Goal: Navigation & Orientation: Find specific page/section

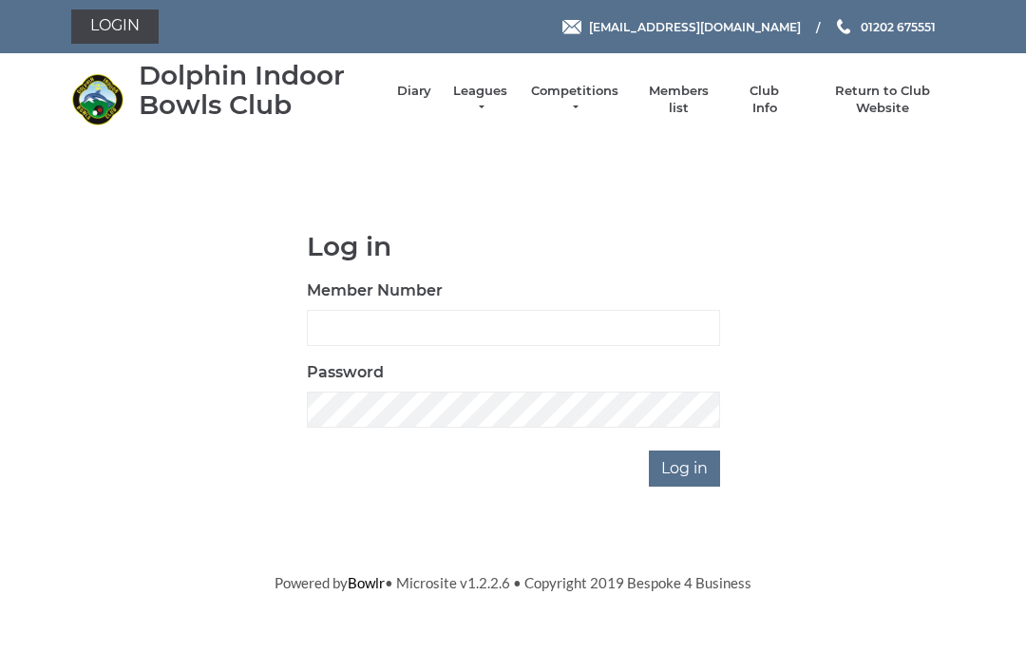
scroll to position [149, 0]
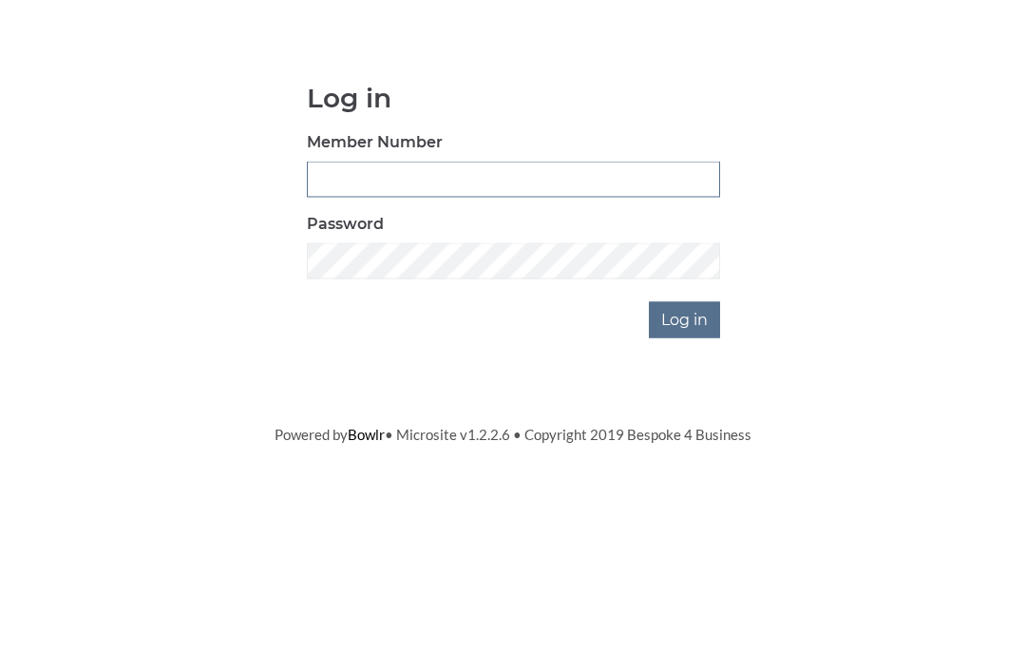
type input "3550"
click at [686, 450] on input "Log in" at bounding box center [684, 468] width 71 height 36
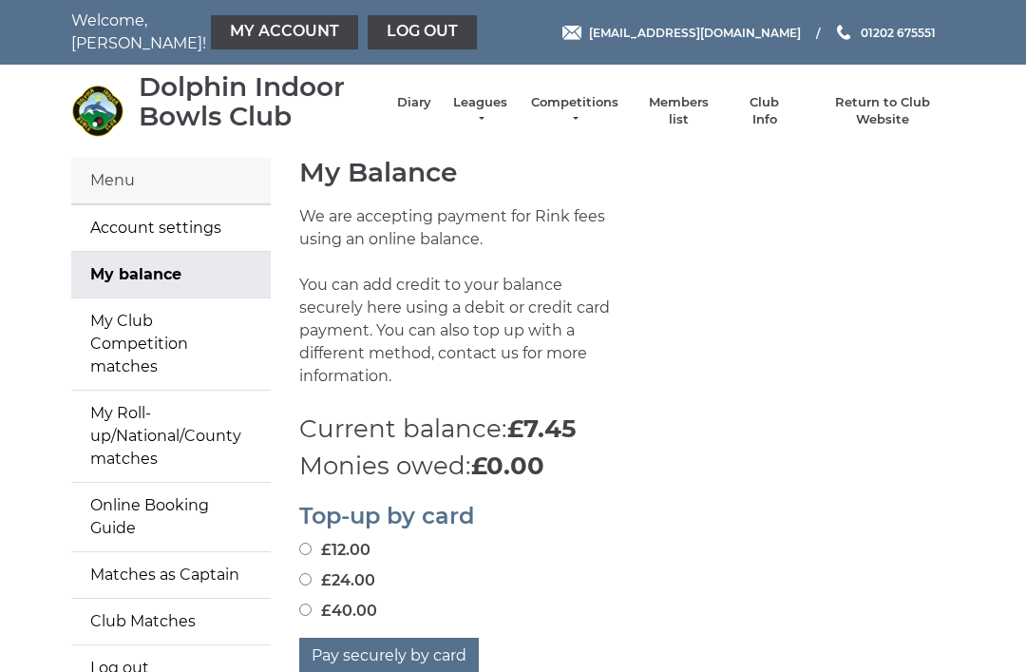
click at [428, 111] on link "Diary" at bounding box center [414, 102] width 34 height 17
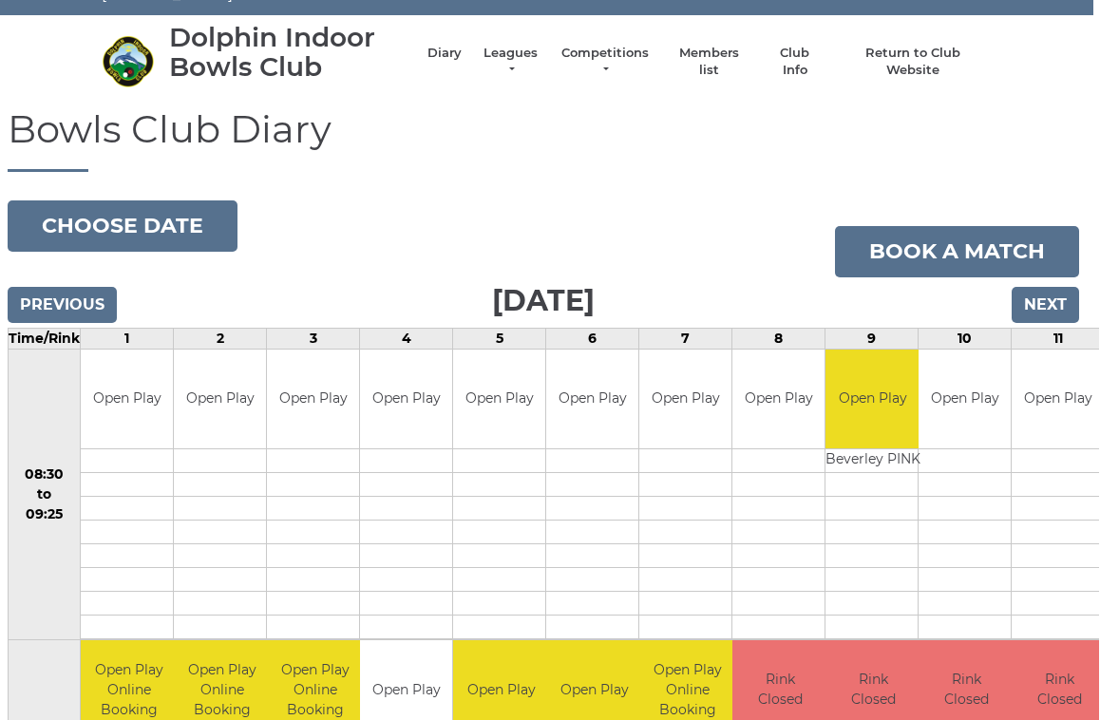
scroll to position [0, 6]
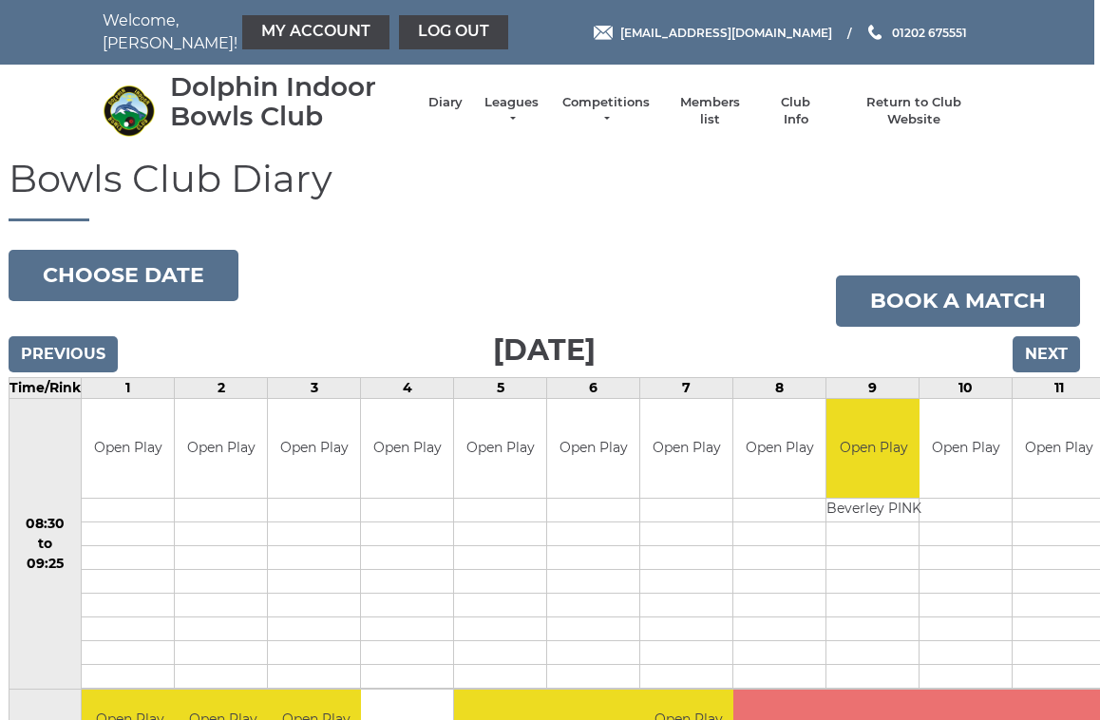
click at [1058, 347] on input "Next" at bounding box center [1046, 354] width 67 height 36
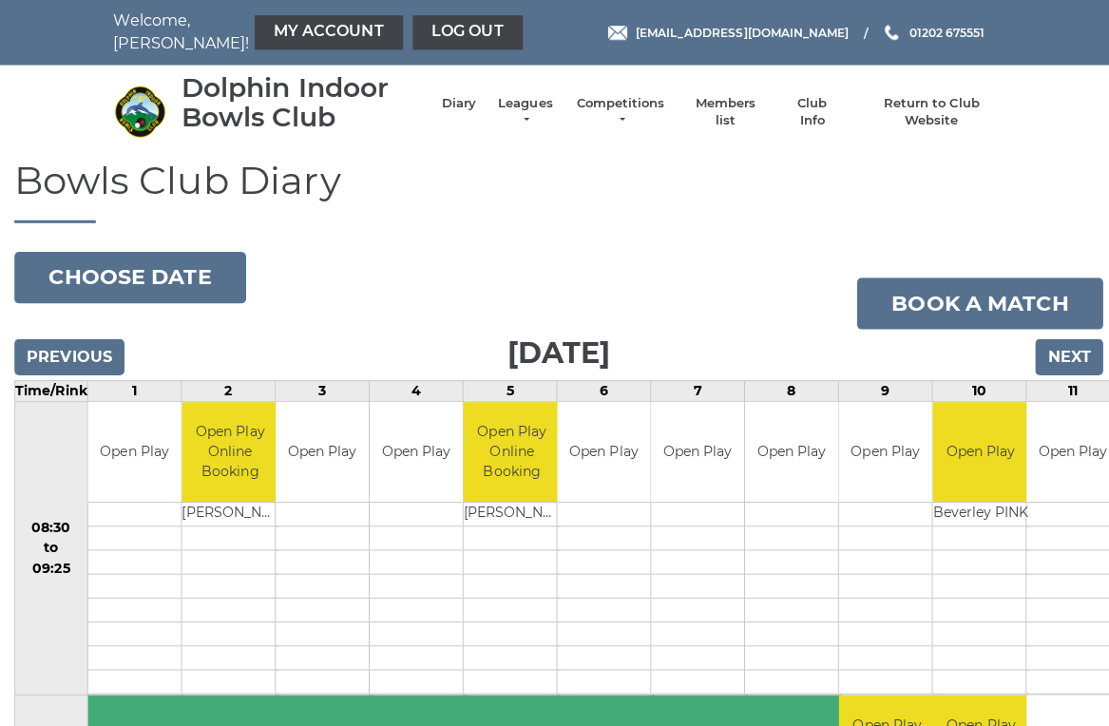
click at [1087, 346] on input "Next" at bounding box center [1060, 354] width 67 height 36
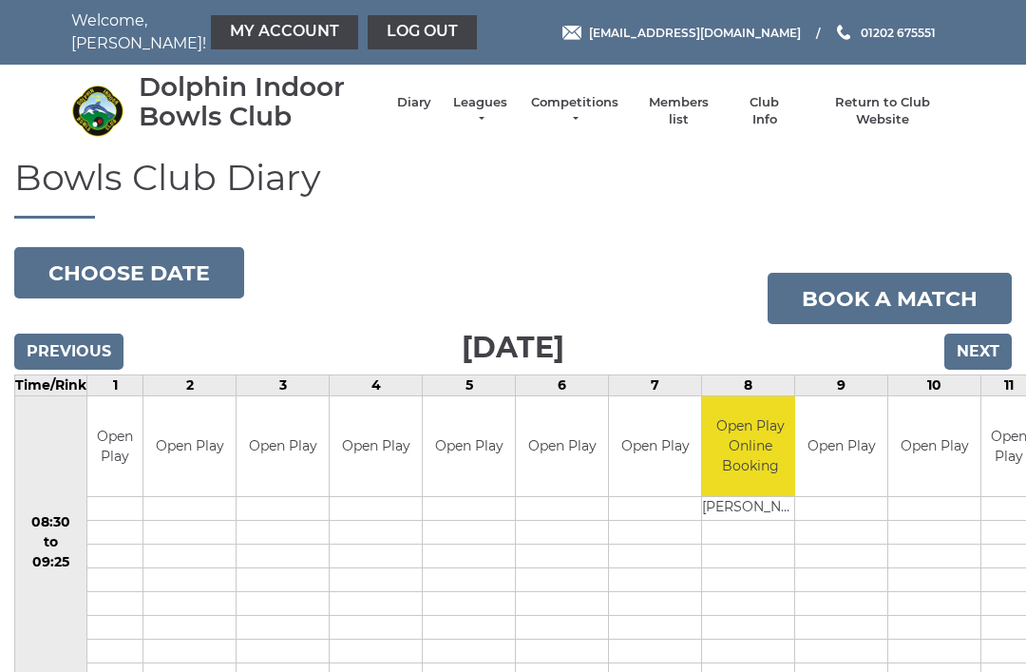
click at [69, 354] on input "Previous" at bounding box center [68, 352] width 109 height 36
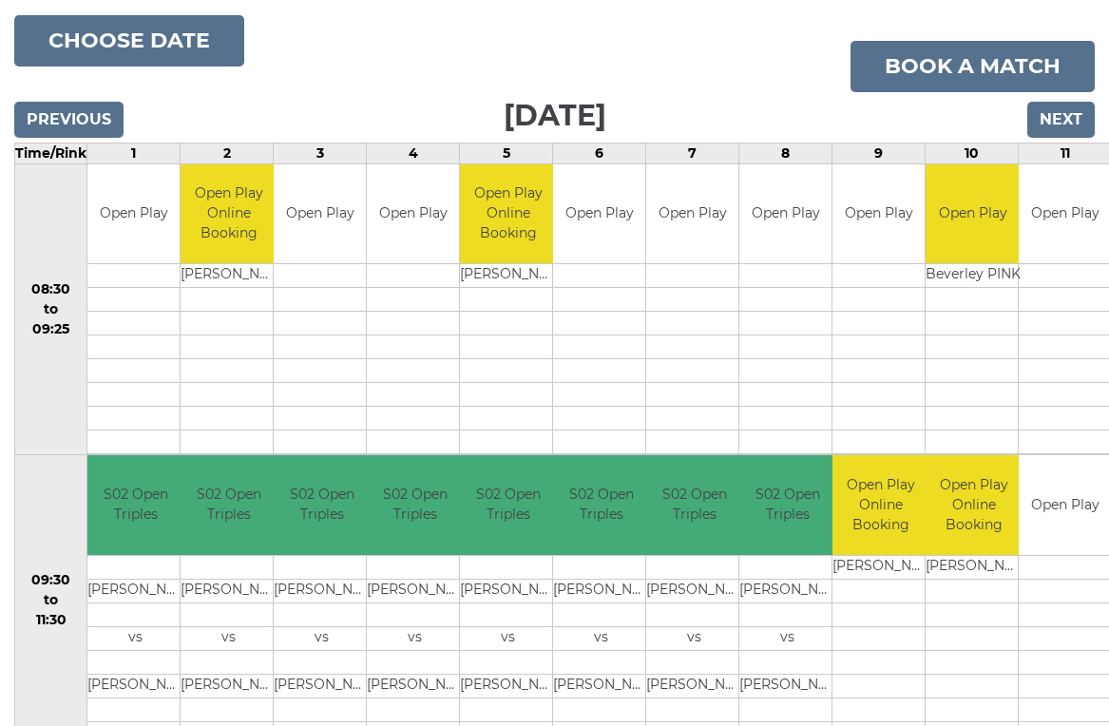
scroll to position [234, 0]
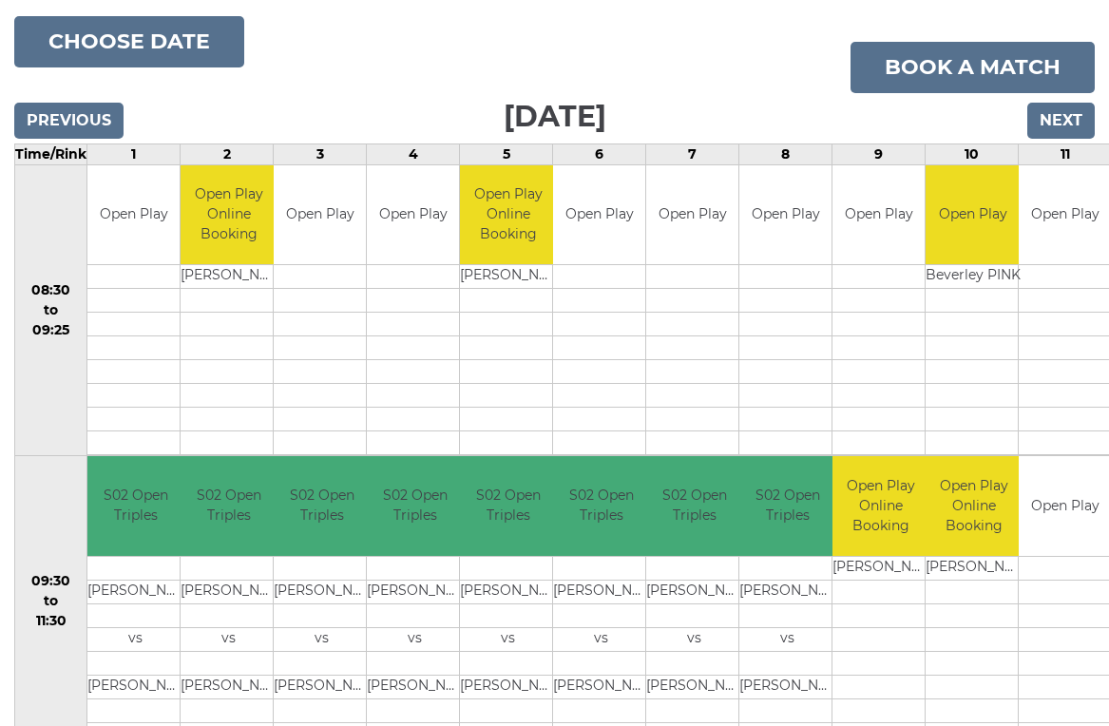
click at [1077, 124] on input "Next" at bounding box center [1060, 121] width 67 height 36
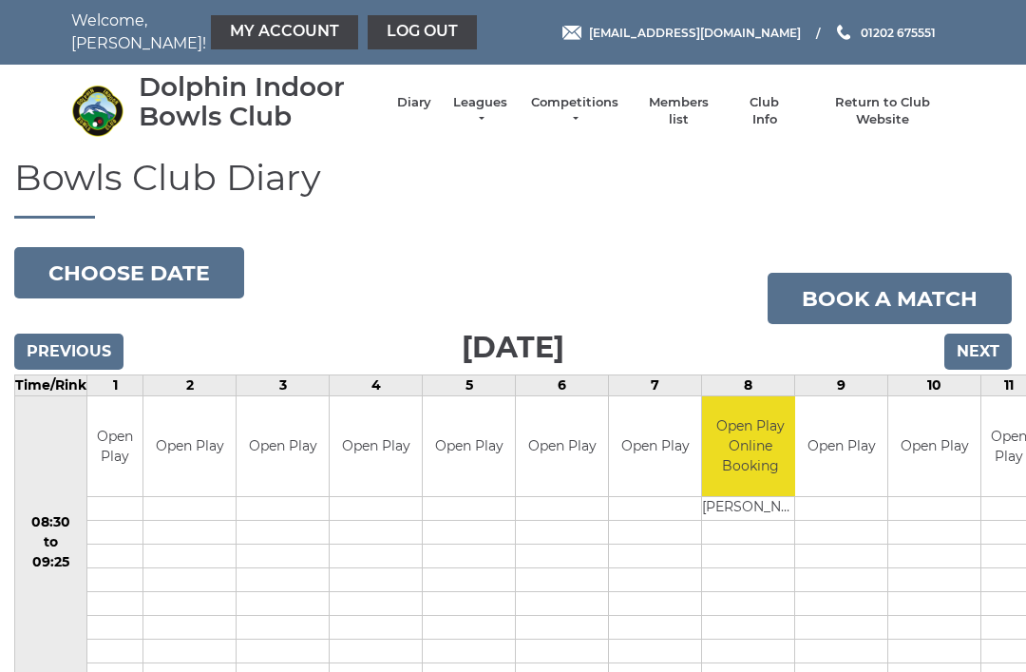
click at [982, 349] on input "Next" at bounding box center [977, 352] width 67 height 36
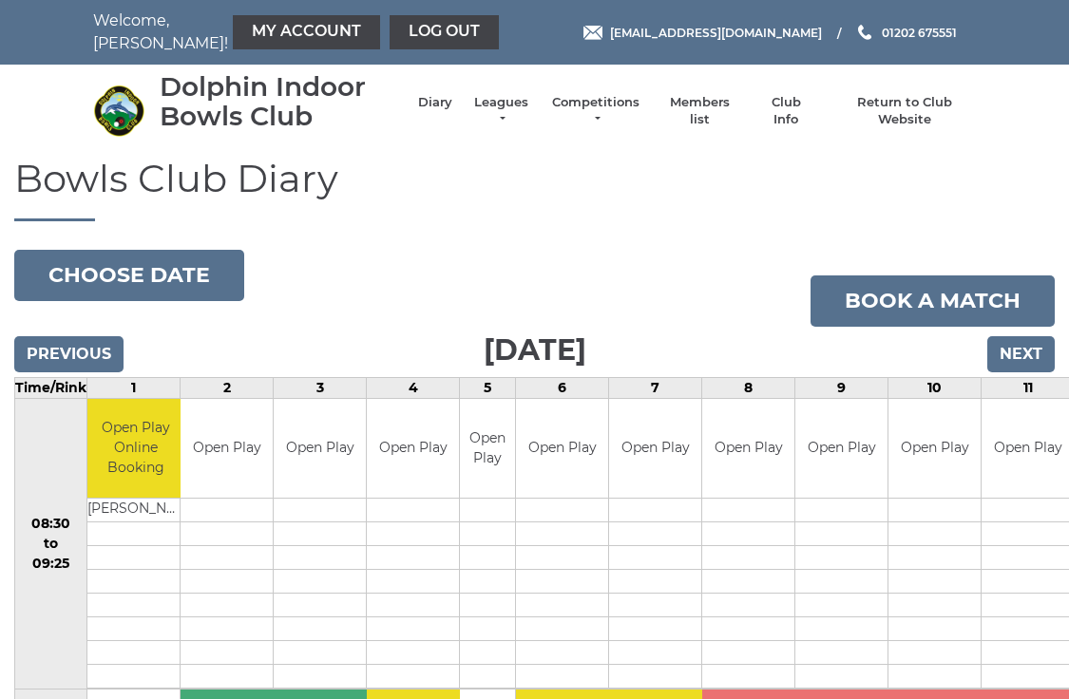
click at [1034, 366] on input "Next" at bounding box center [1020, 354] width 67 height 36
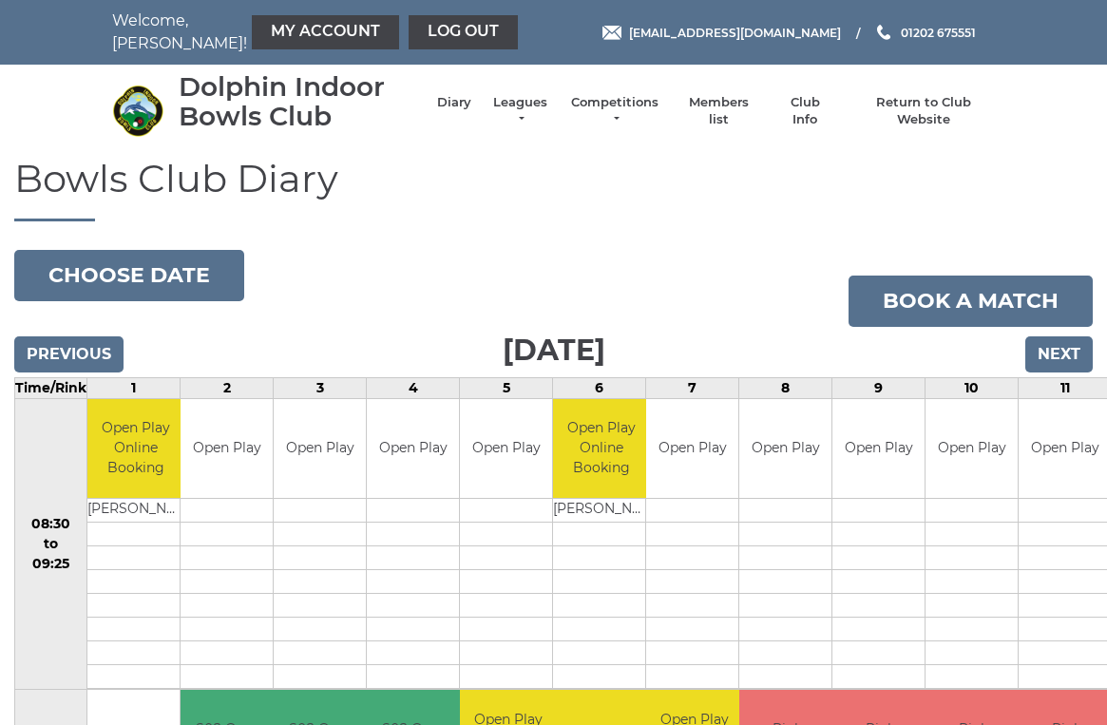
click at [429, 44] on link "Log out" at bounding box center [463, 32] width 109 height 34
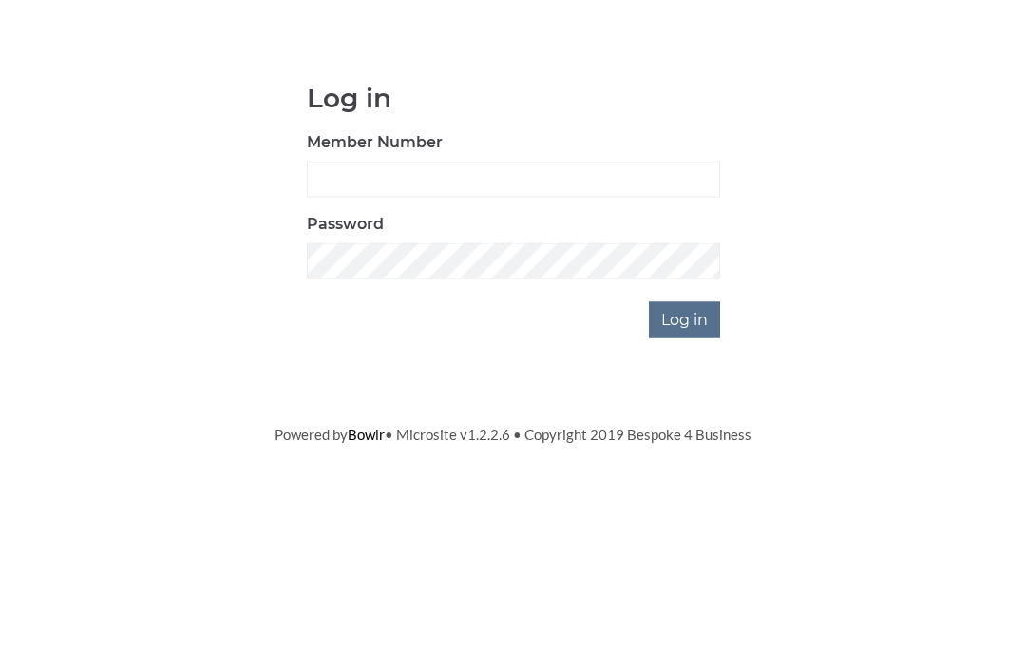
scroll to position [149, 0]
